Goal: Check status: Check status

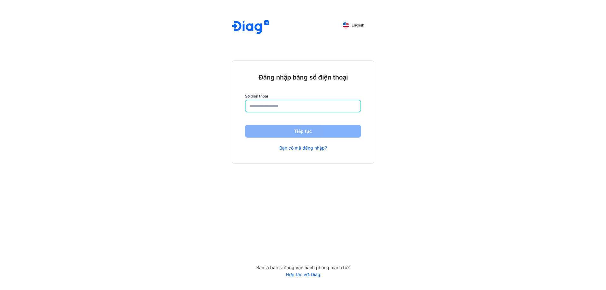
click at [277, 102] on input "number" at bounding box center [302, 105] width 107 height 11
type input "**********"
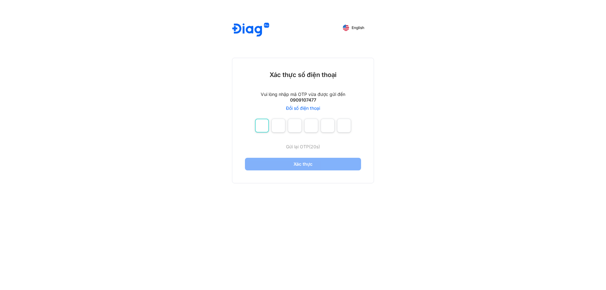
click at [263, 124] on input "number" at bounding box center [262, 126] width 14 height 14
type input "*"
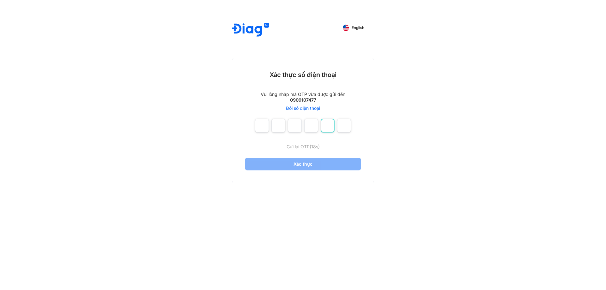
type input "*"
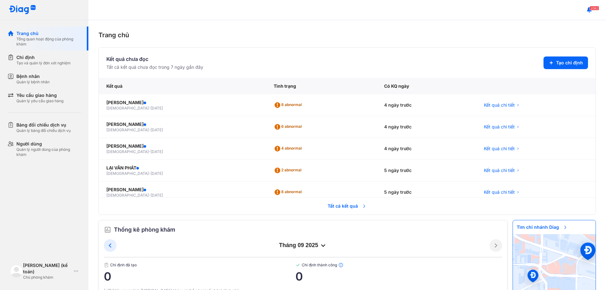
click at [340, 208] on span "Tất cả kết quả" at bounding box center [347, 206] width 47 height 14
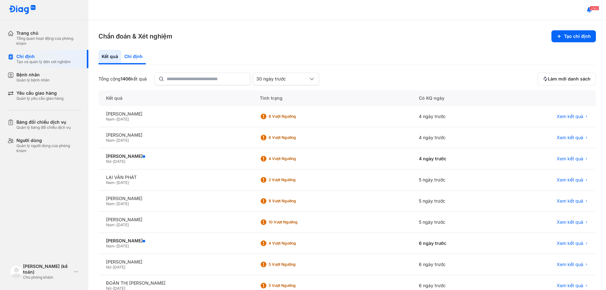
click at [134, 58] on div "Chỉ định" at bounding box center [133, 57] width 25 height 15
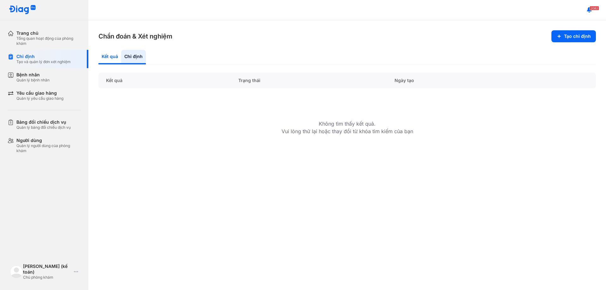
click at [112, 57] on div "Kết quả" at bounding box center [109, 57] width 23 height 15
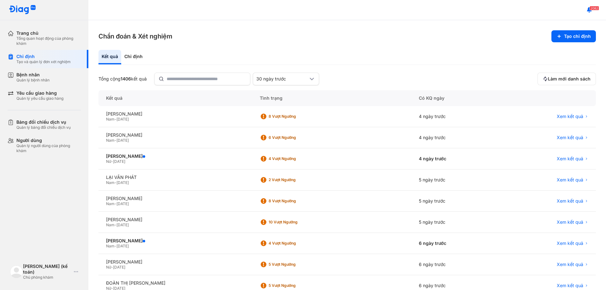
click at [106, 56] on div "Kết quả" at bounding box center [109, 57] width 23 height 15
click at [139, 155] on div "[PERSON_NAME]" at bounding box center [175, 156] width 139 height 6
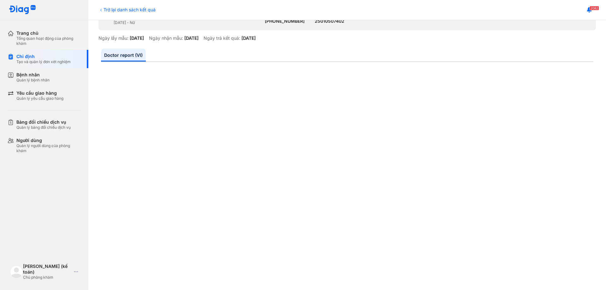
scroll to position [95, 0]
